Goal: Information Seeking & Learning: Learn about a topic

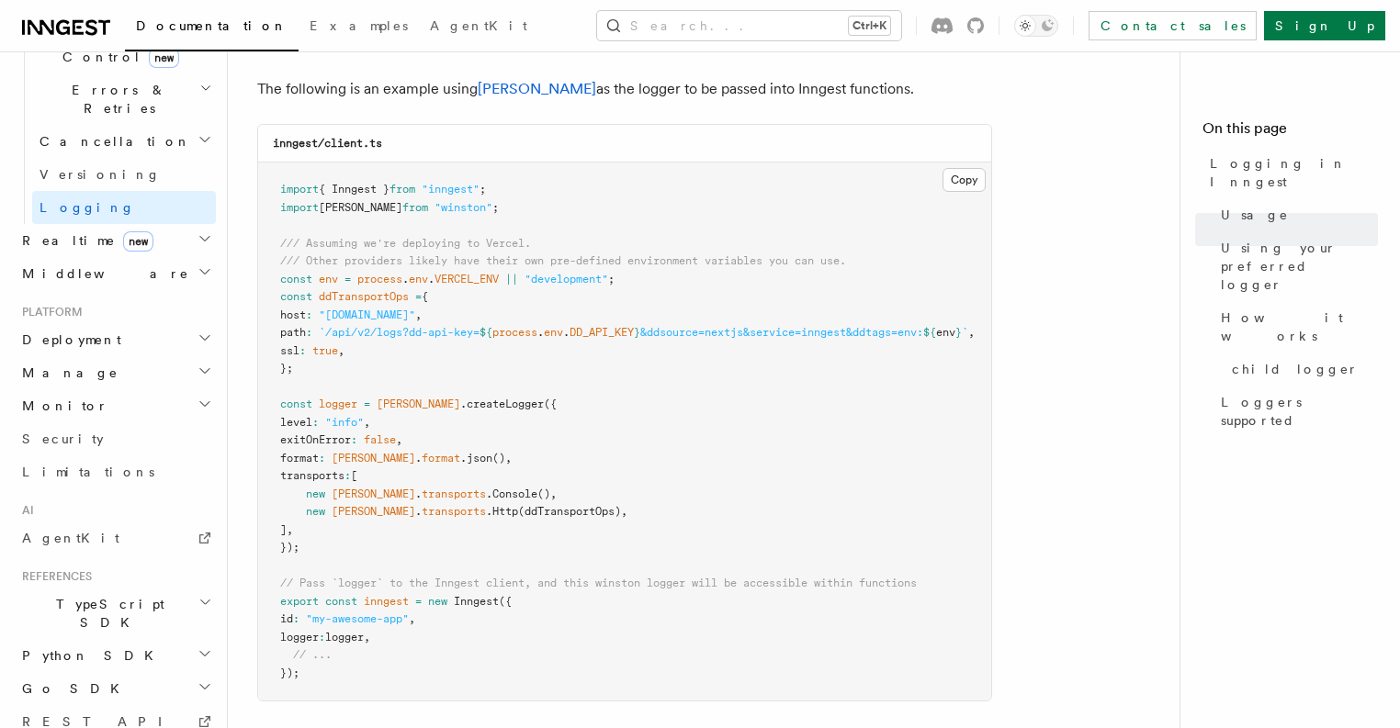
scroll to position [1535, 0]
click at [120, 588] on h2 "TypeScript SDK" at bounding box center [115, 613] width 201 height 51
click at [121, 639] on link "Introduction" at bounding box center [124, 655] width 184 height 33
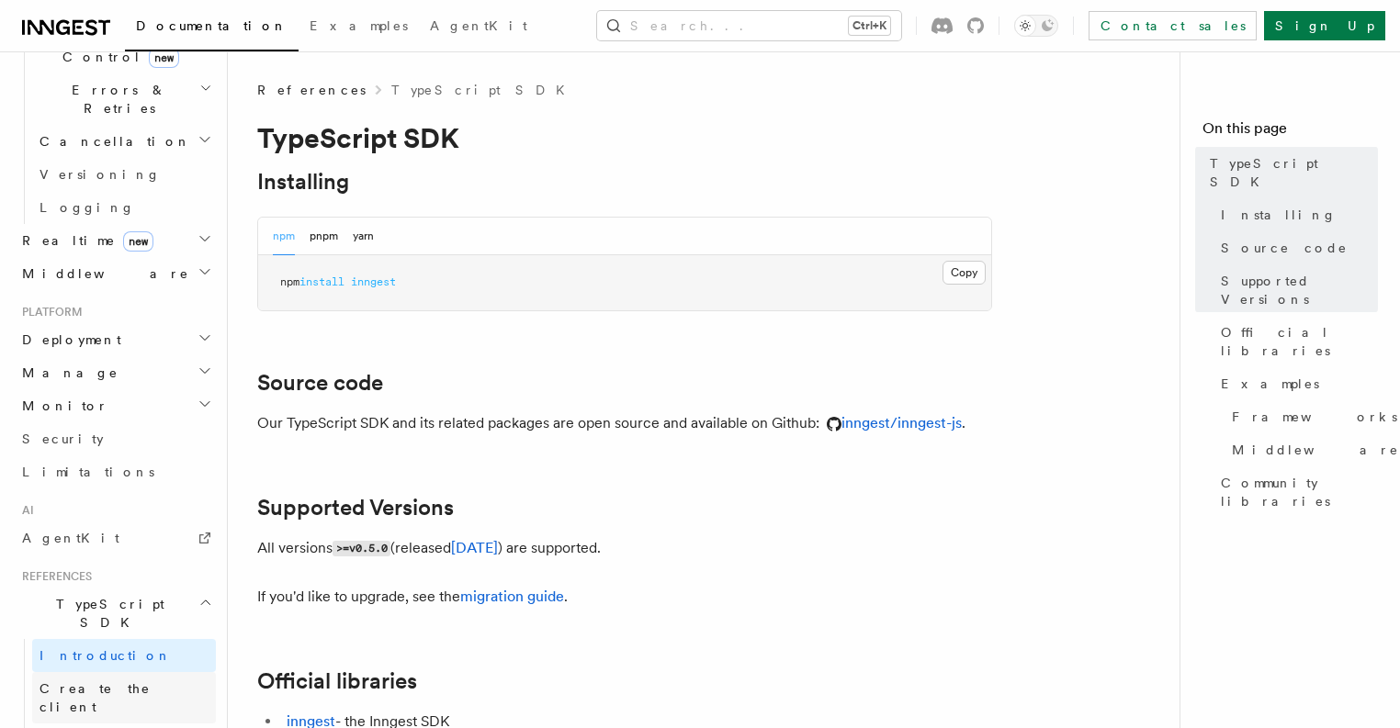
click at [135, 681] on span "Create the client" at bounding box center [94, 697] width 111 height 33
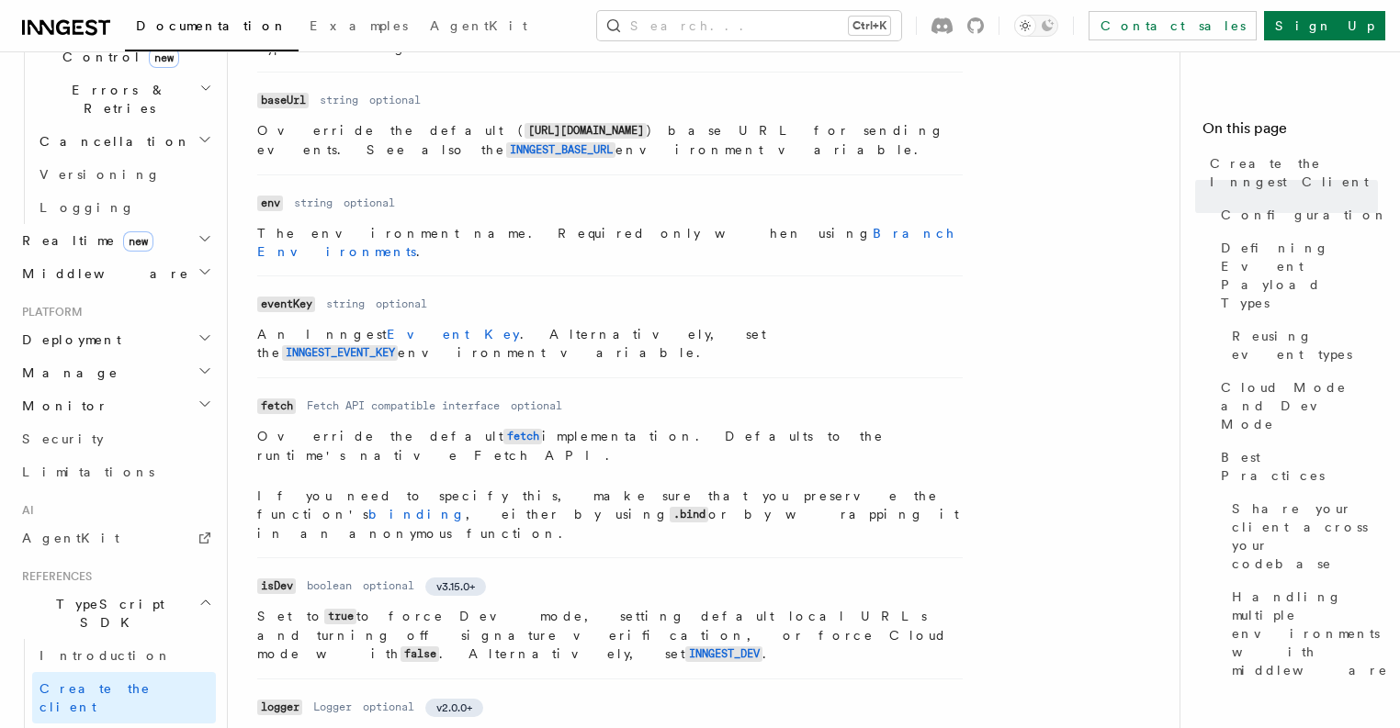
scroll to position [565, 0]
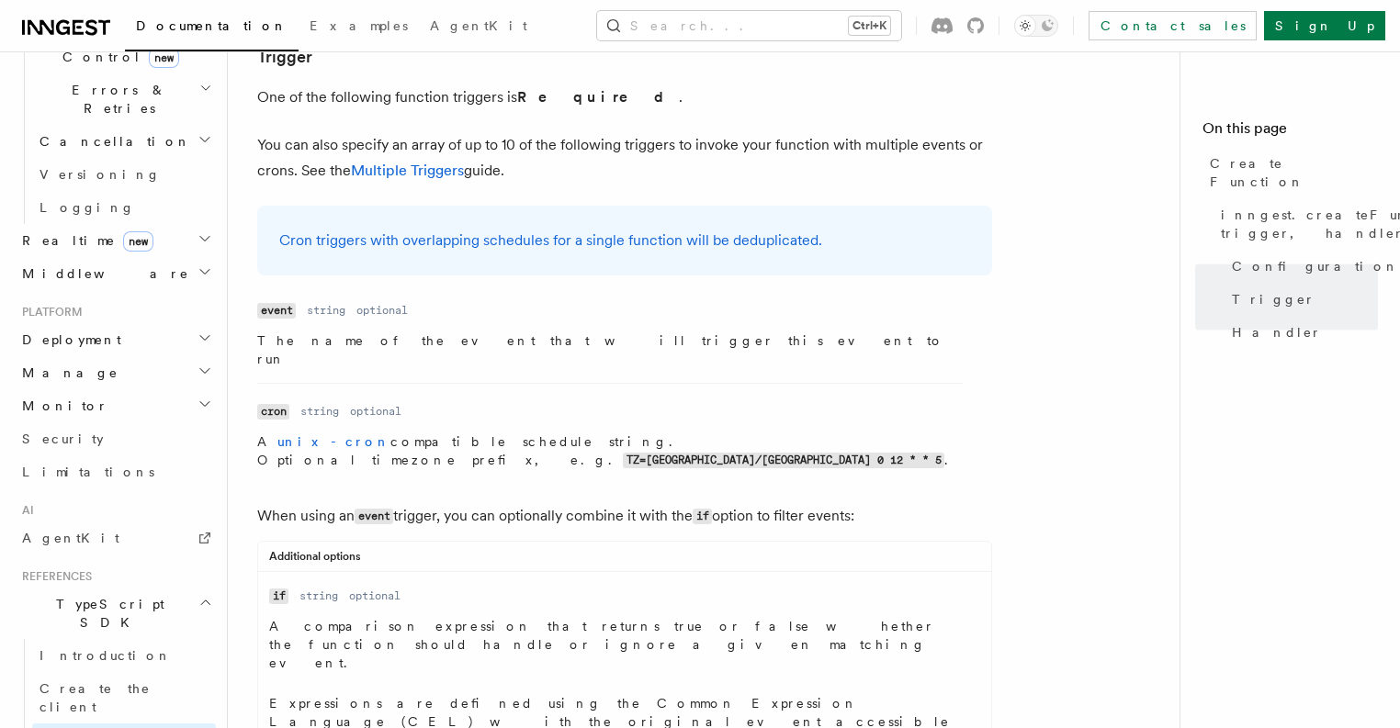
scroll to position [2513, 0]
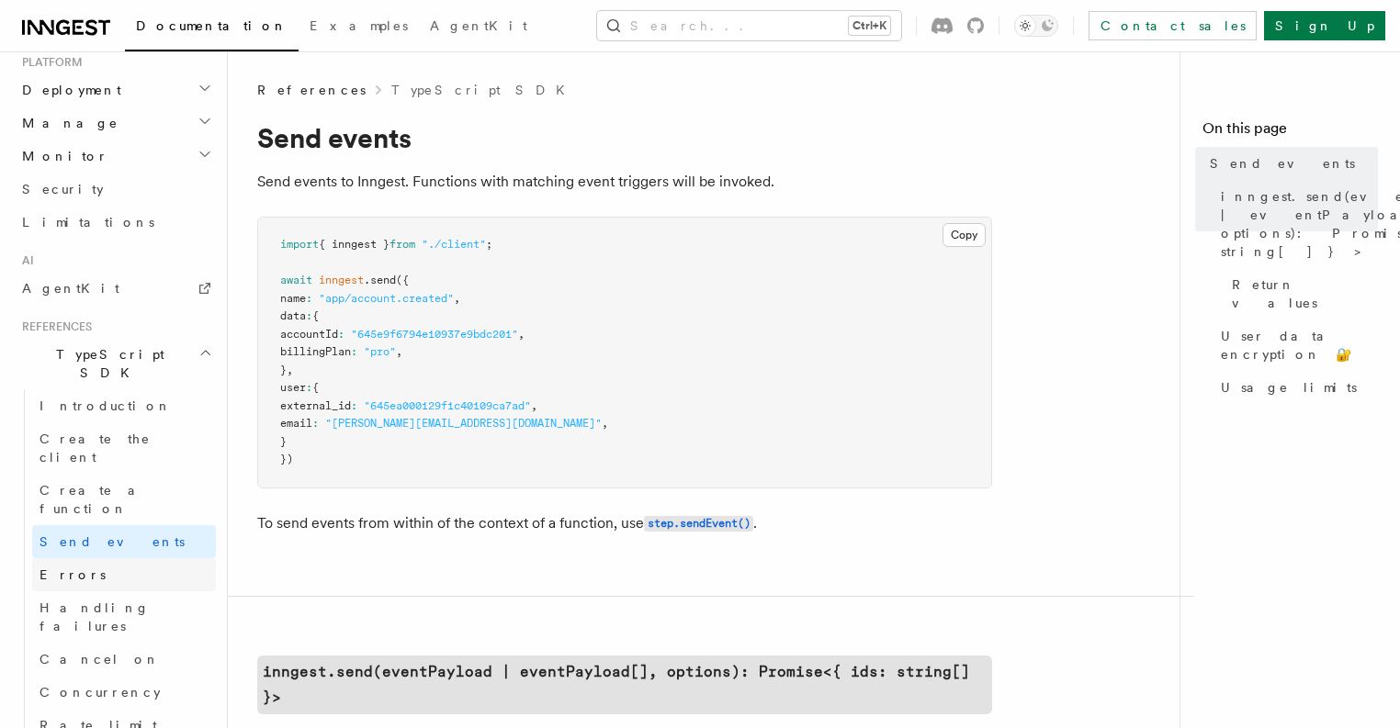
scroll to position [951, 0]
click at [161, 591] on link "Handling failures" at bounding box center [124, 616] width 184 height 51
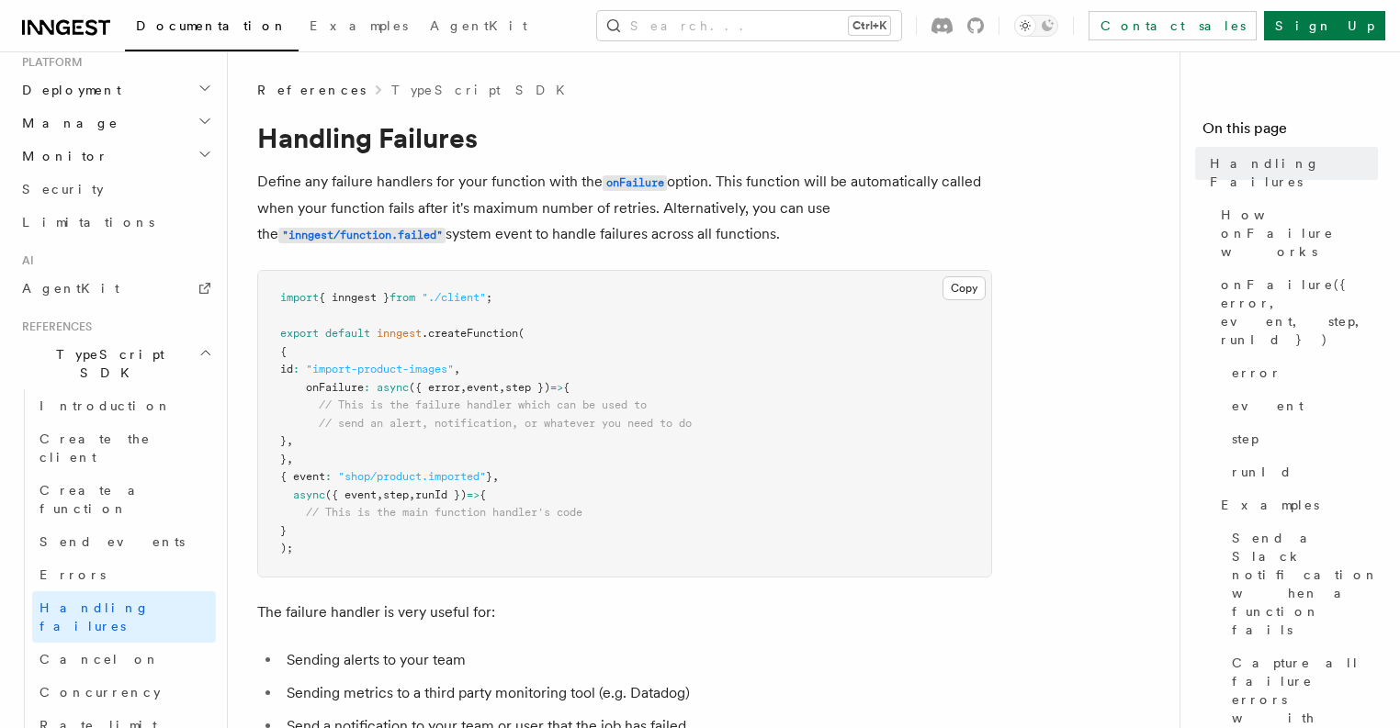
click at [757, 317] on pre "import { inngest } from "./client" ; export default inngest .createFunction ( {…" at bounding box center [624, 424] width 733 height 306
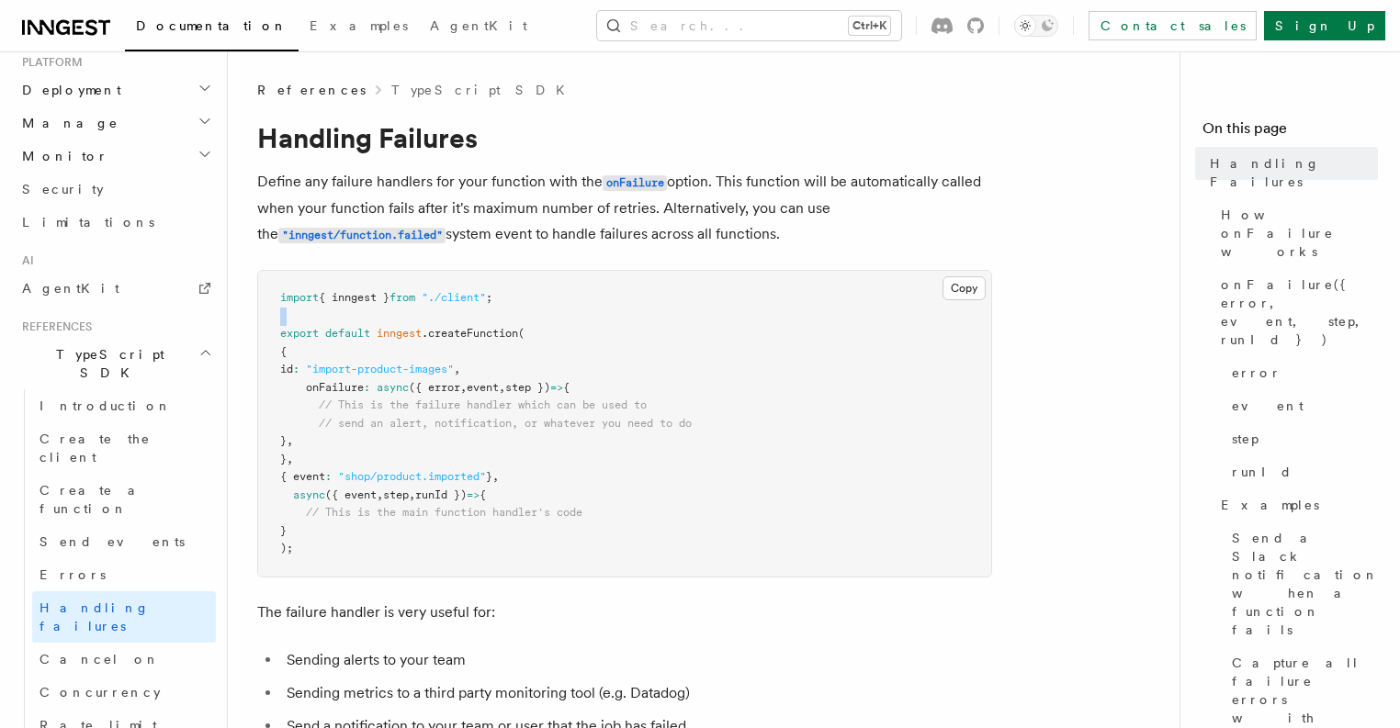
click at [757, 317] on pre "import { inngest } from "./client" ; export default inngest .createFunction ( {…" at bounding box center [624, 424] width 733 height 306
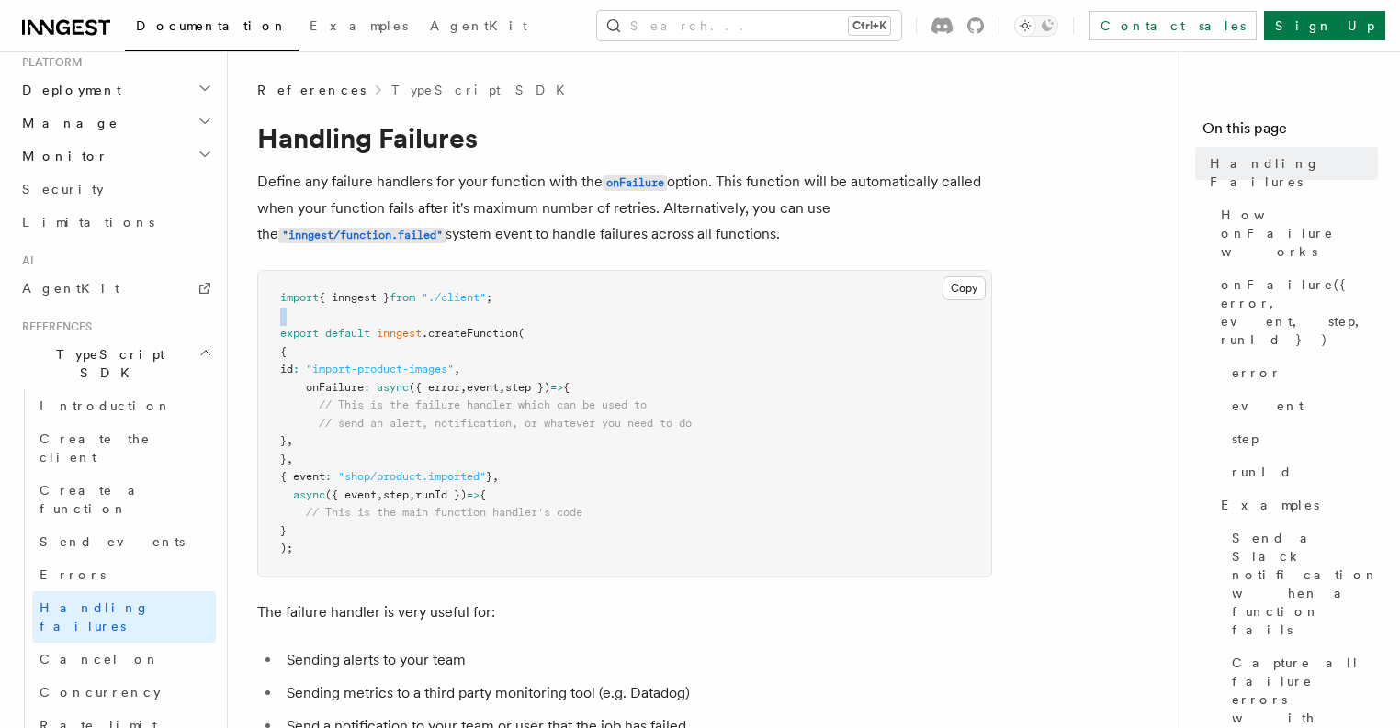
click at [757, 317] on pre "import { inngest } from "./client" ; export default inngest .createFunction ( {…" at bounding box center [624, 424] width 733 height 306
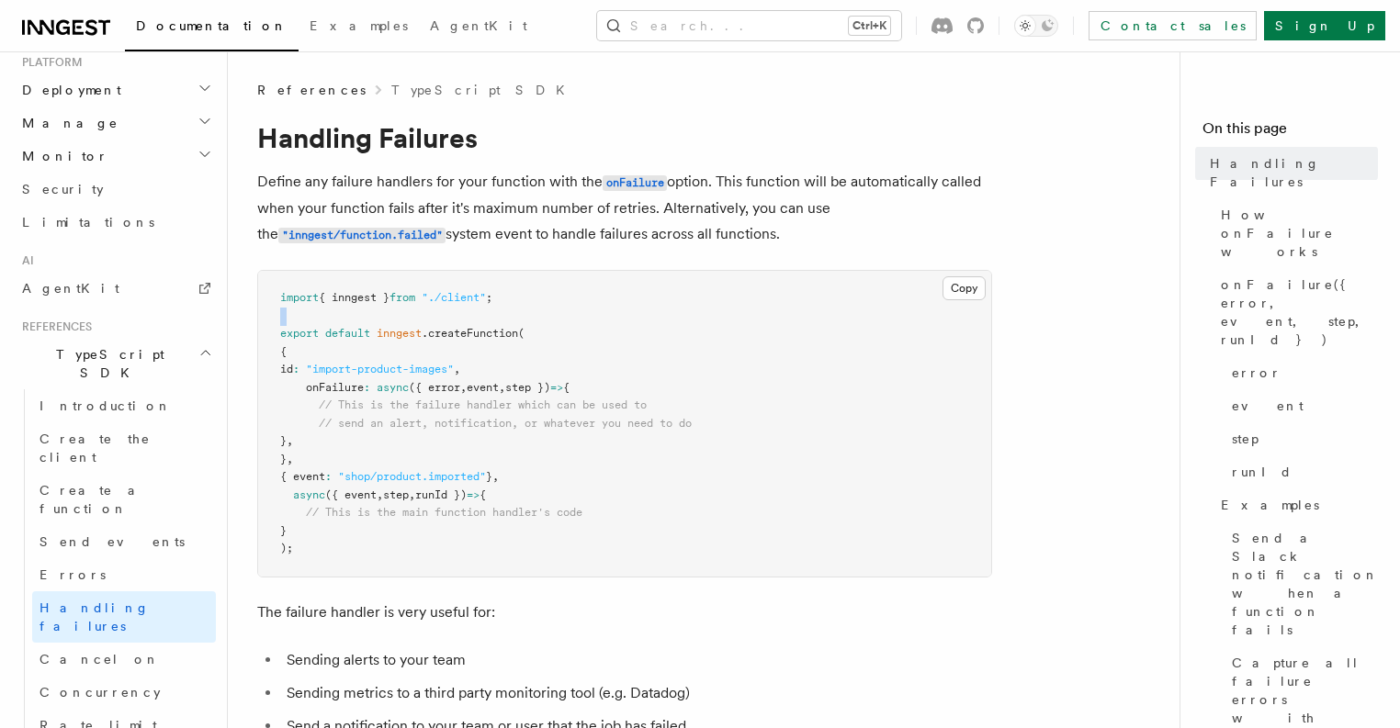
click at [757, 317] on pre "import { inngest } from "./client" ; export default inngest .createFunction ( {…" at bounding box center [624, 424] width 733 height 306
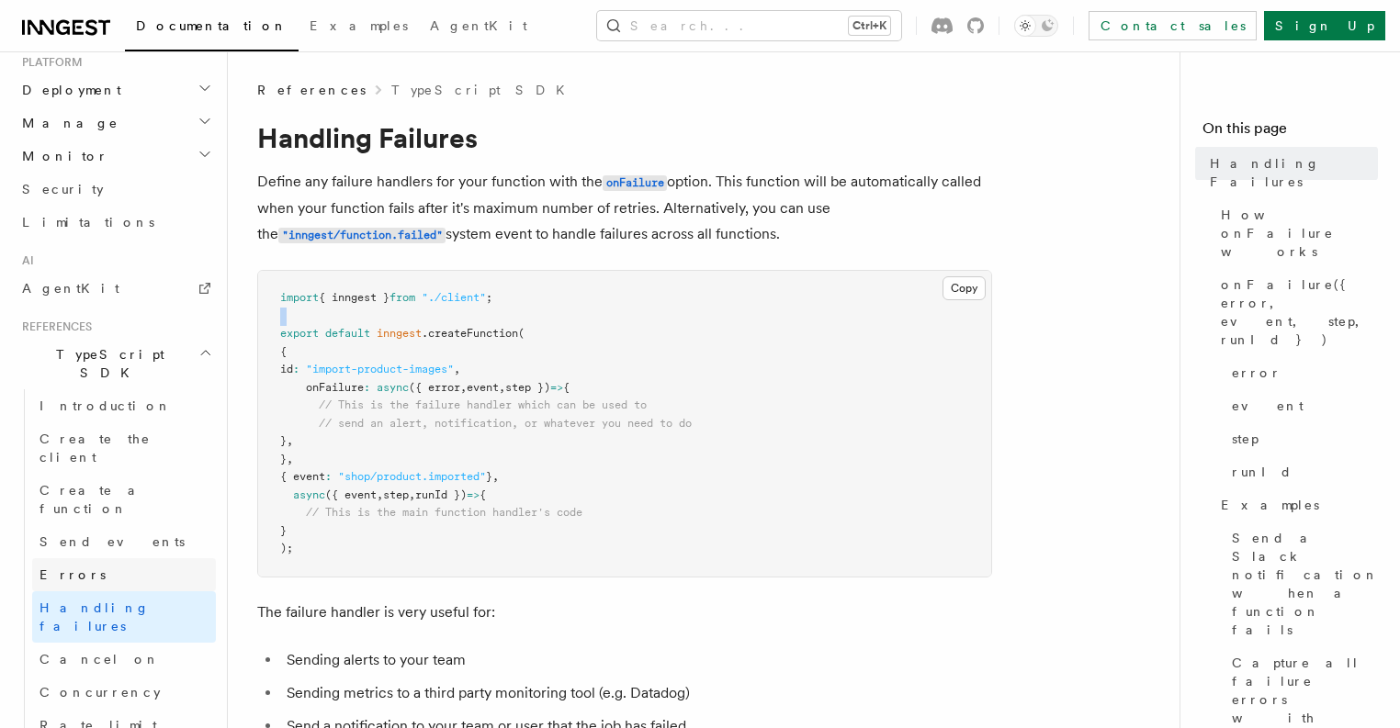
click at [99, 558] on link "Errors" at bounding box center [124, 574] width 184 height 33
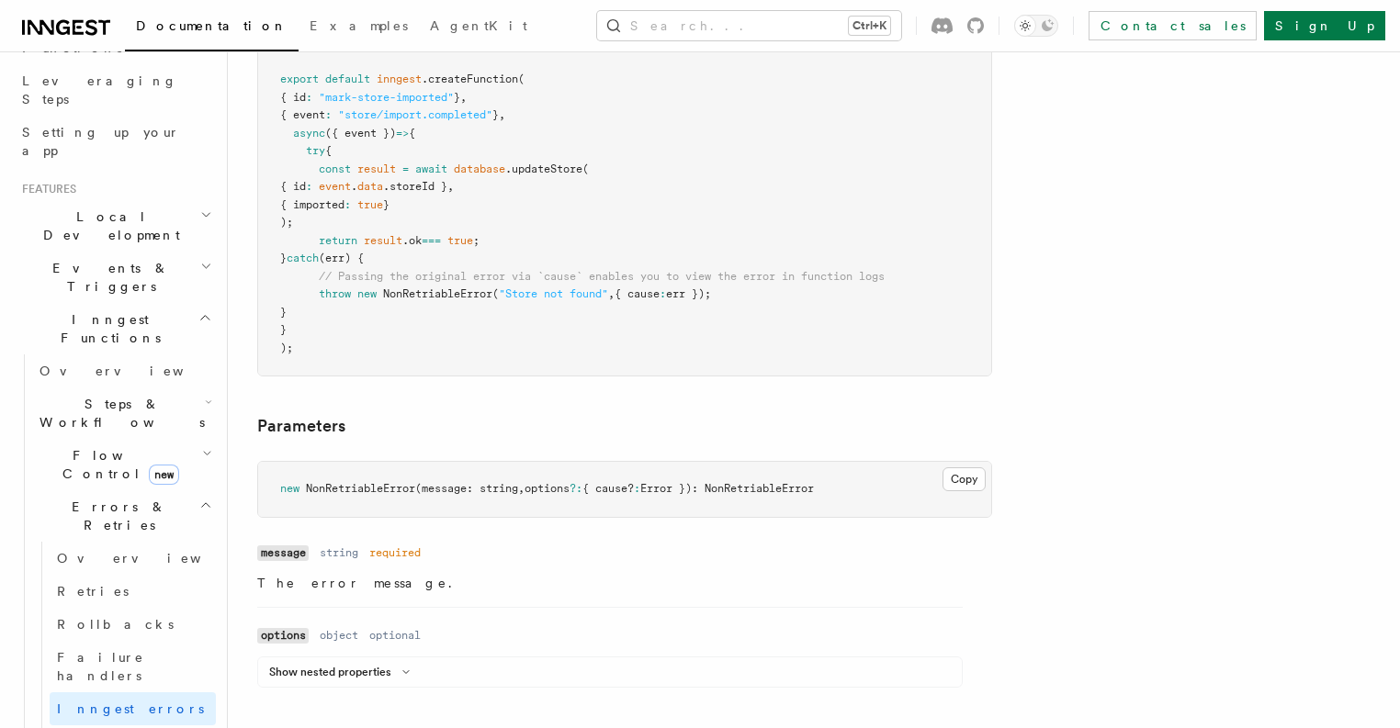
scroll to position [1062, 0]
click at [149, 354] on link "Overview" at bounding box center [124, 370] width 184 height 33
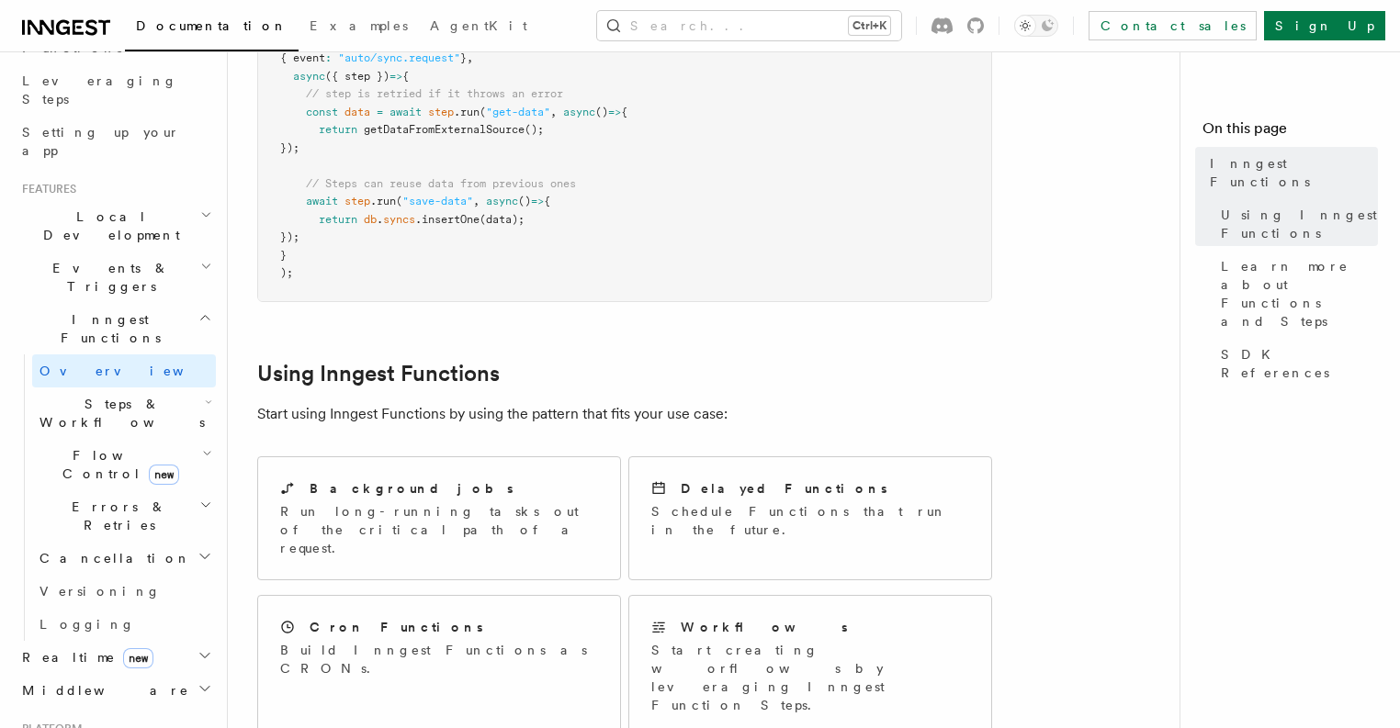
scroll to position [636, 0]
click at [544, 501] on p "Run long-running tasks out of the critical path of a request." at bounding box center [439, 528] width 318 height 55
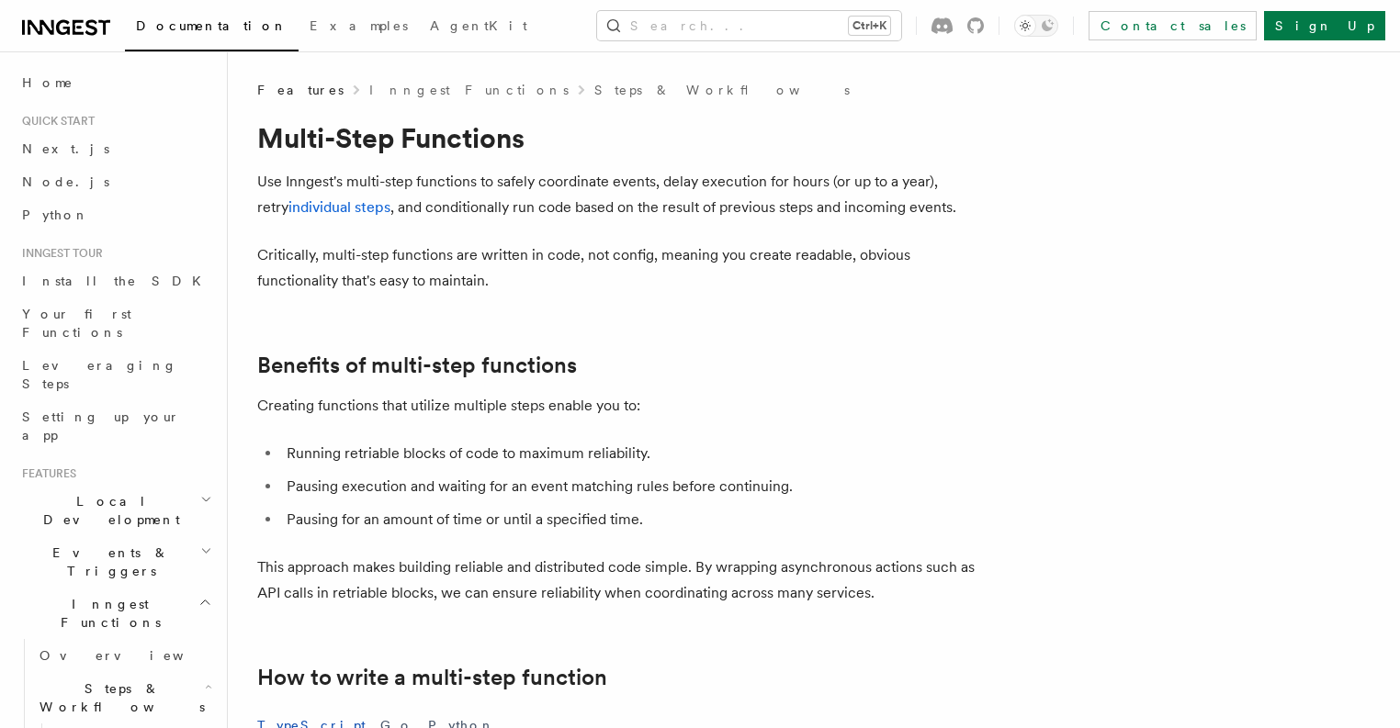
click at [595, 555] on p "This approach makes building reliable and distributed code simple. By wrapping …" at bounding box center [624, 580] width 735 height 51
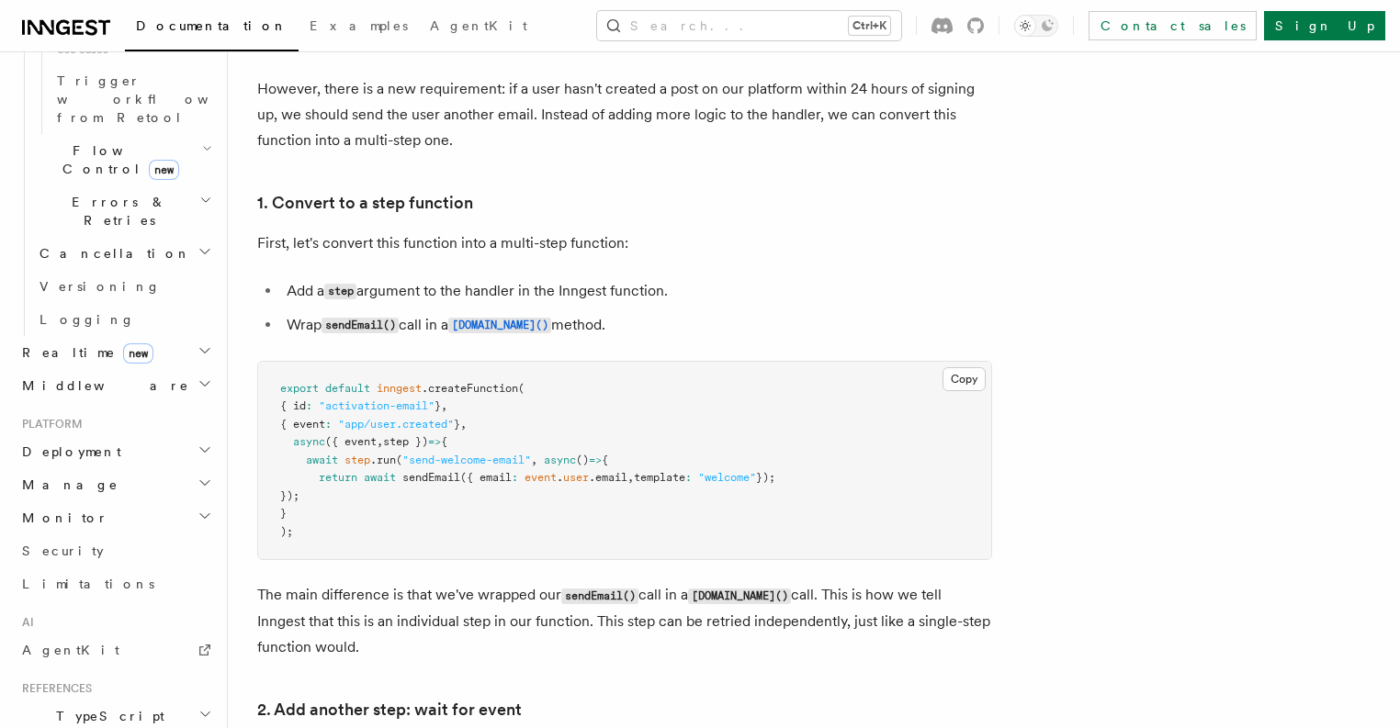
scroll to position [1237, 0]
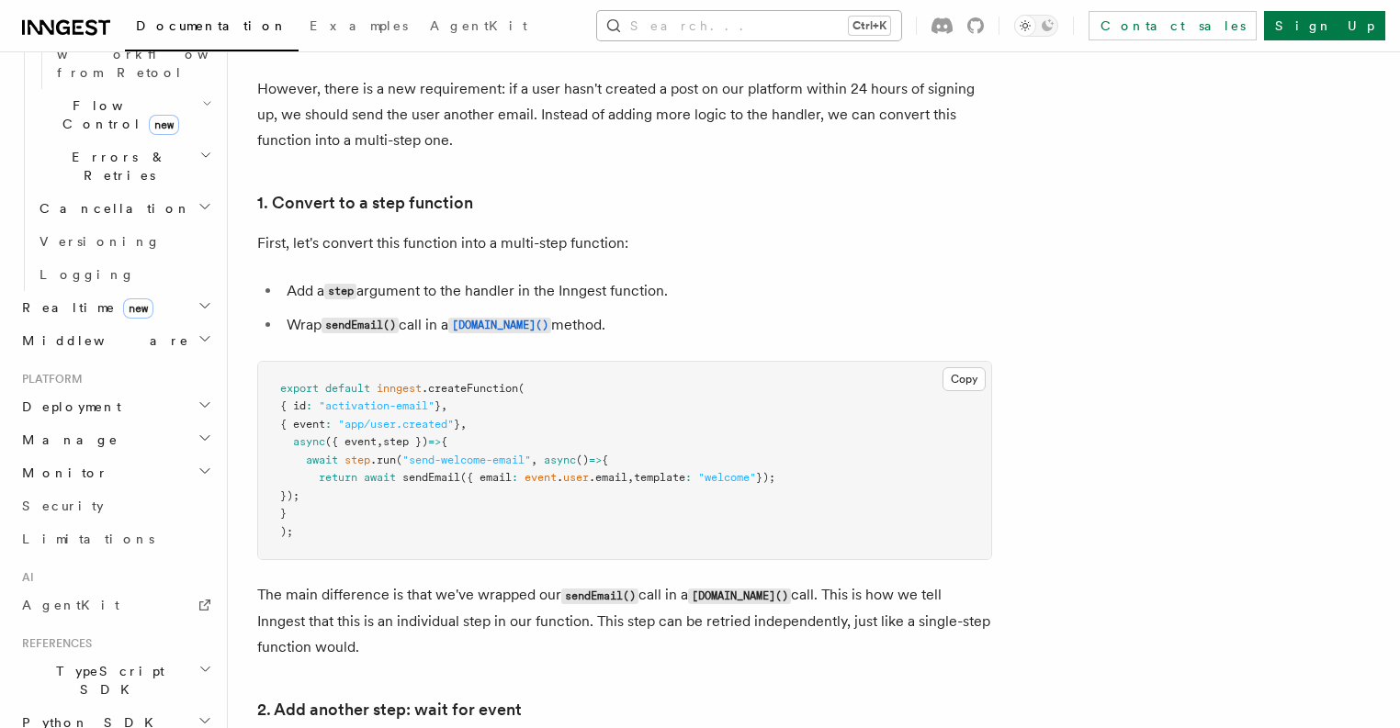
click at [804, 24] on button "Search... Ctrl+K" at bounding box center [749, 25] width 304 height 29
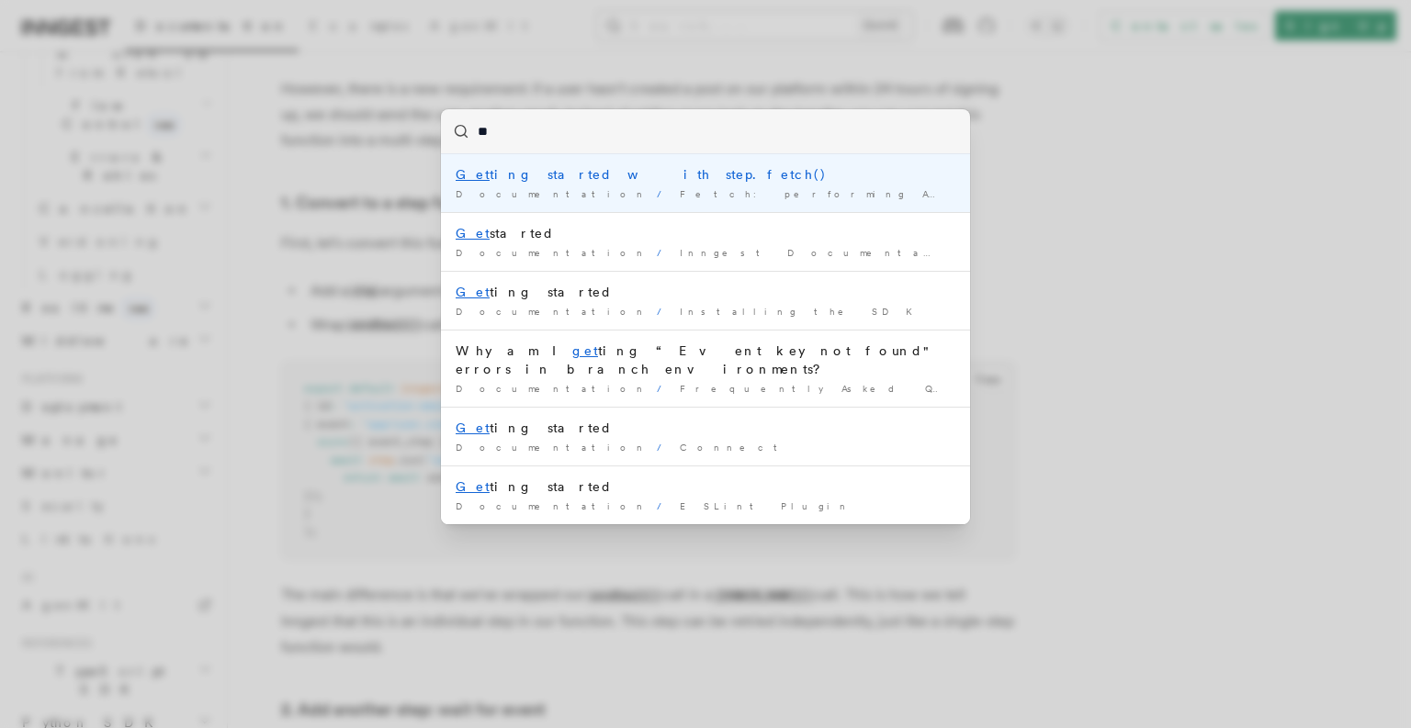
type input "*"
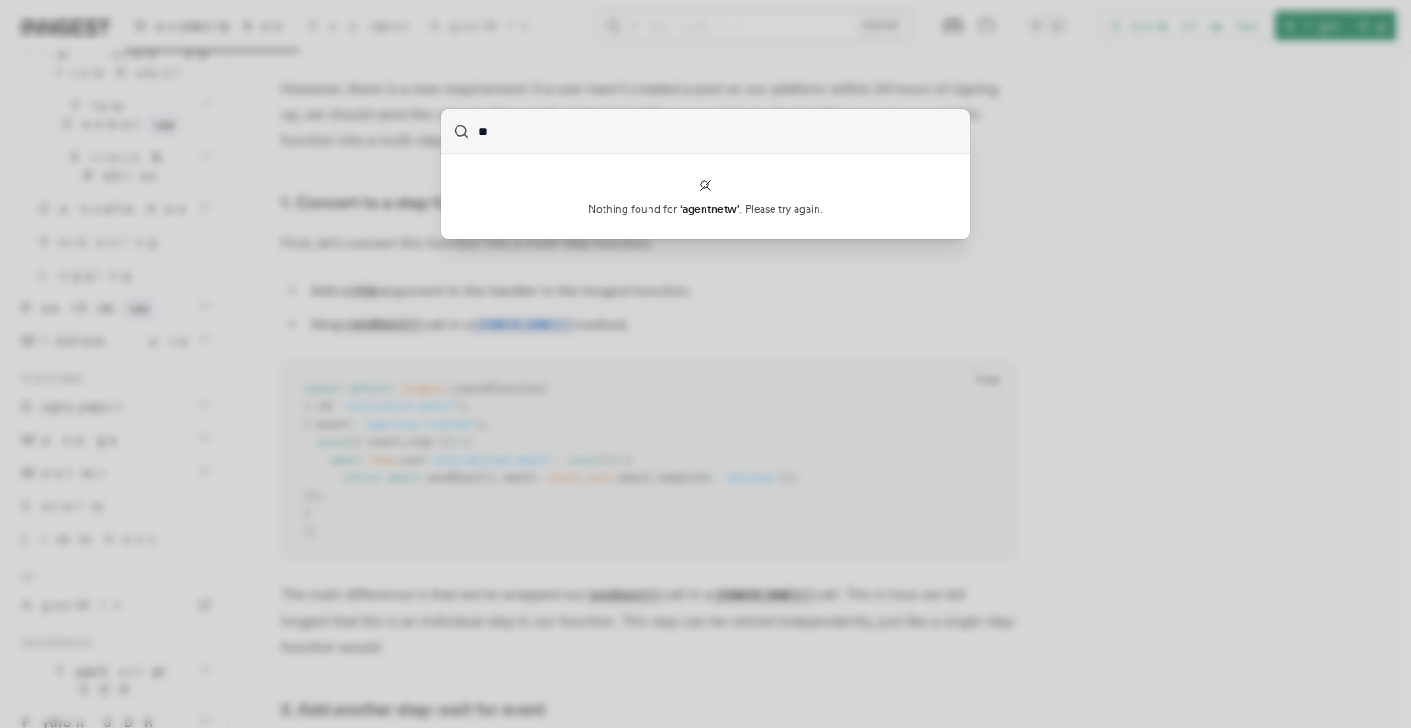
type input "*"
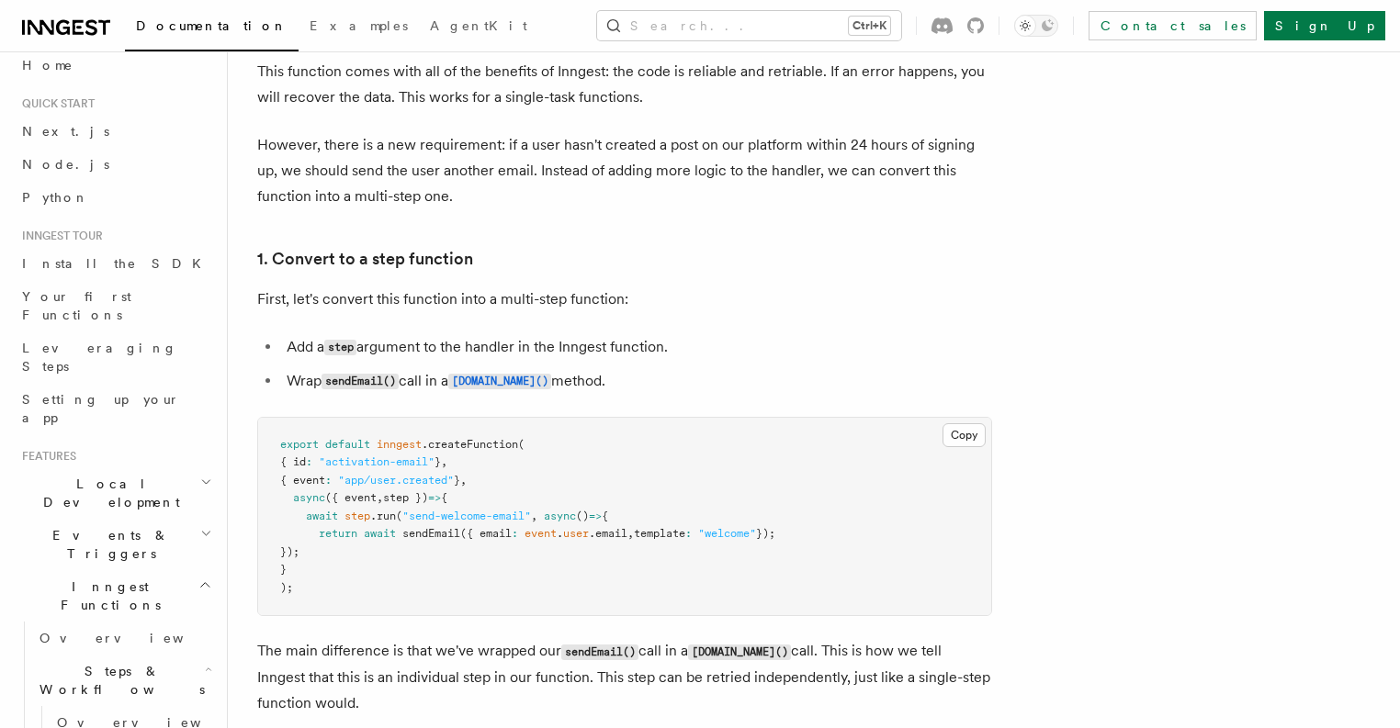
scroll to position [17, 0]
click at [117, 141] on link "Next.js" at bounding box center [115, 131] width 201 height 33
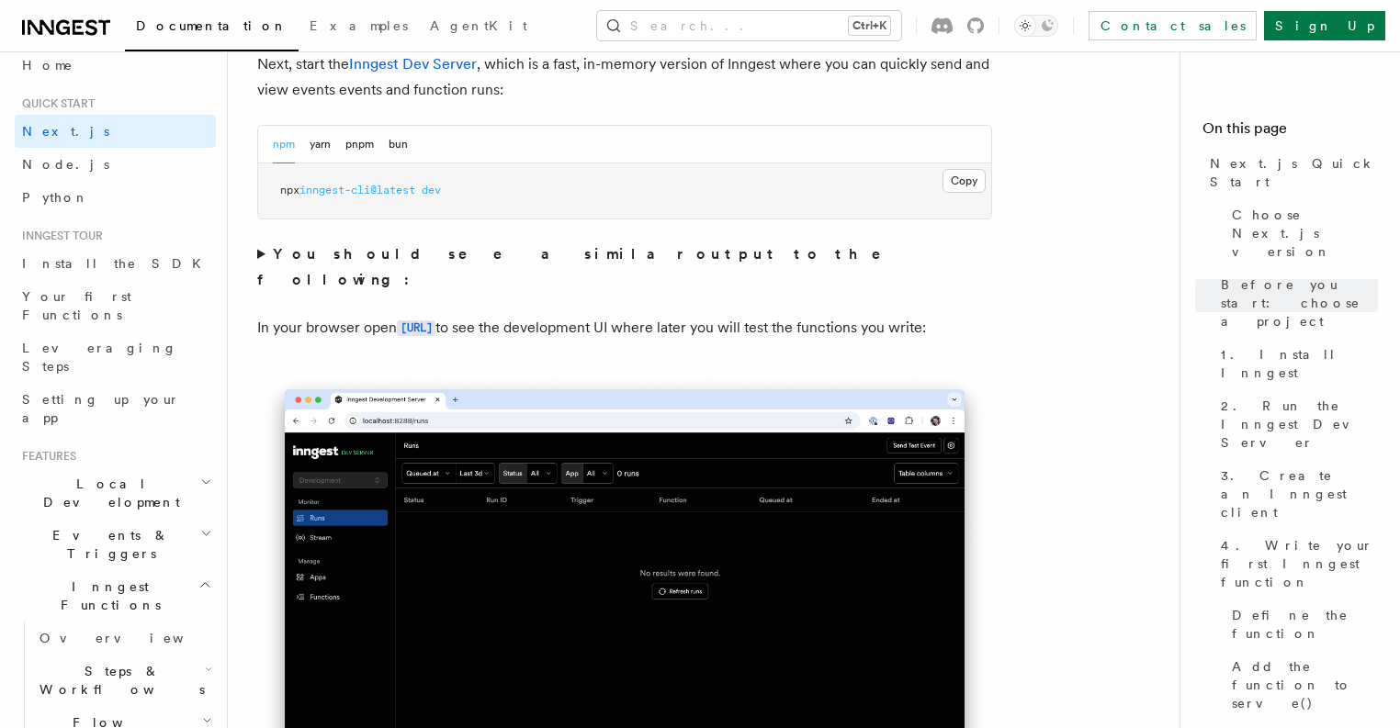
scroll to position [1352, 0]
click at [560, 253] on strong "You should see a similar output to the following:" at bounding box center [581, 266] width 649 height 43
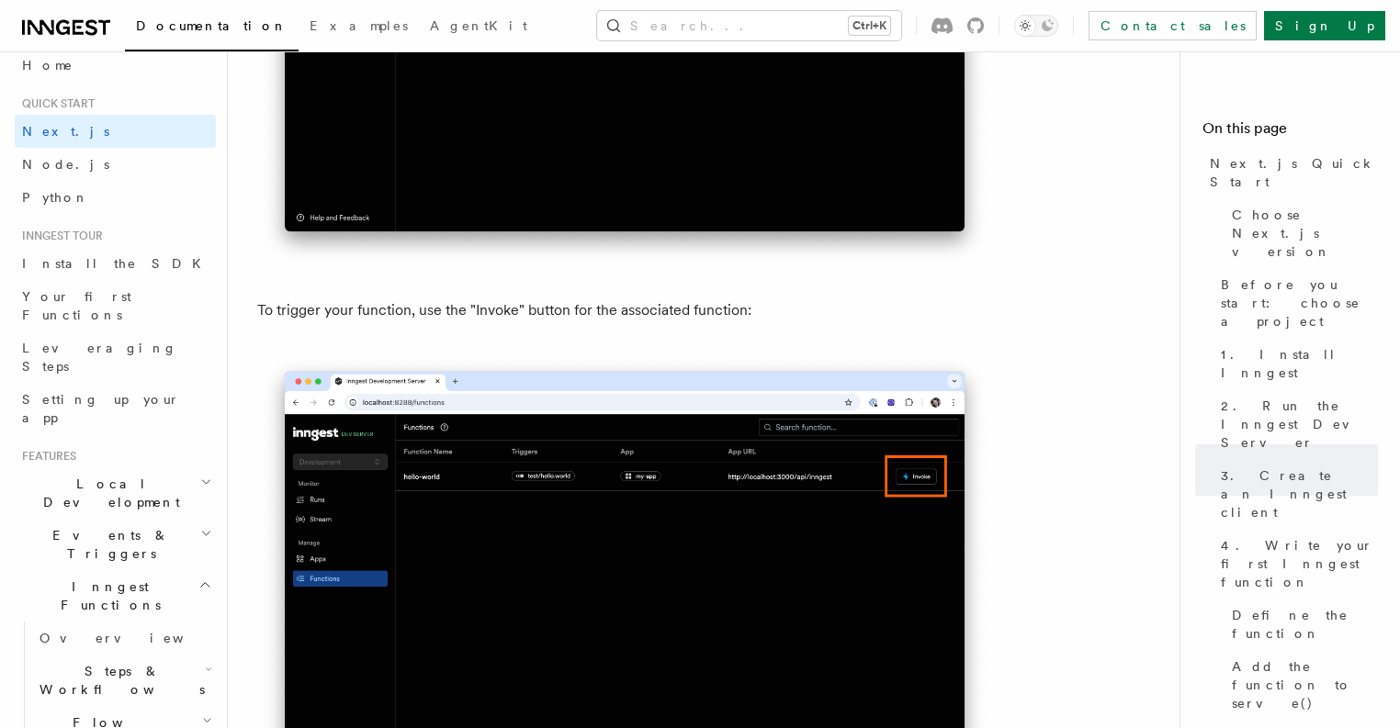
scroll to position [5146, 0]
